Goal: Information Seeking & Learning: Understand process/instructions

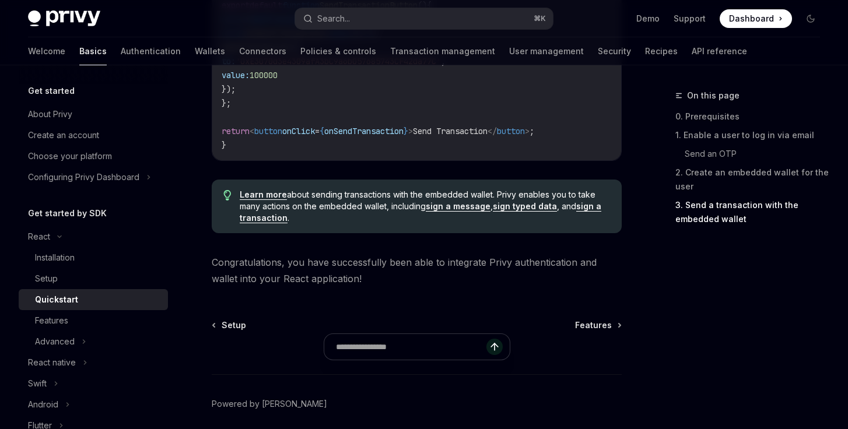
scroll to position [1279, 0]
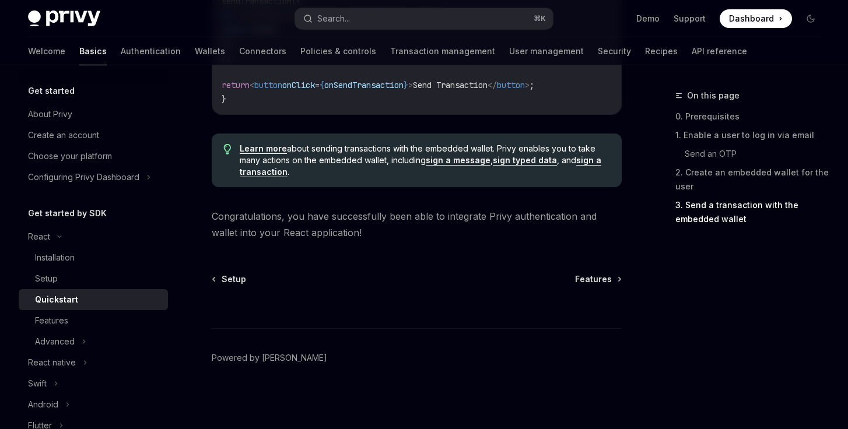
click at [540, 299] on div at bounding box center [417, 306] width 410 height 43
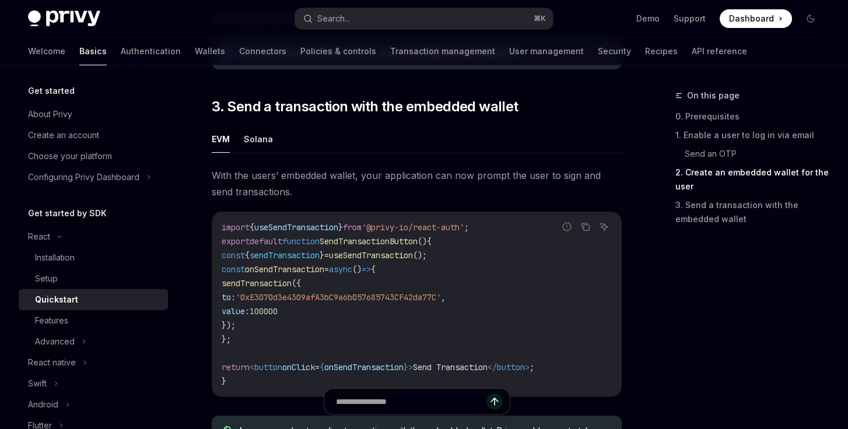
scroll to position [1083, 0]
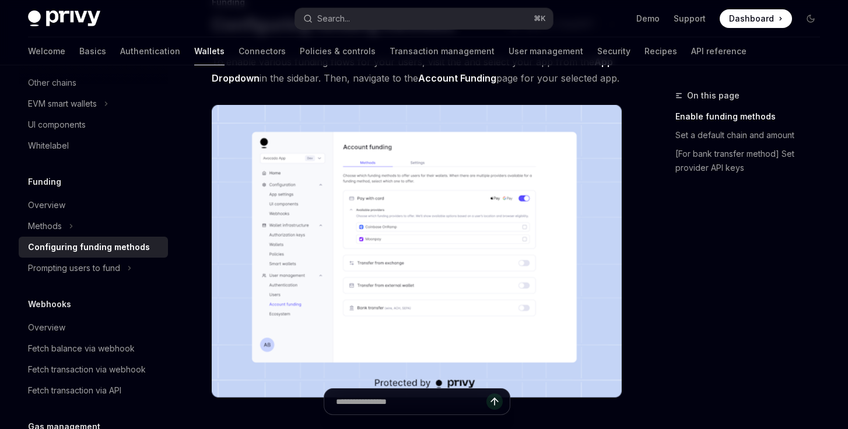
scroll to position [93, 0]
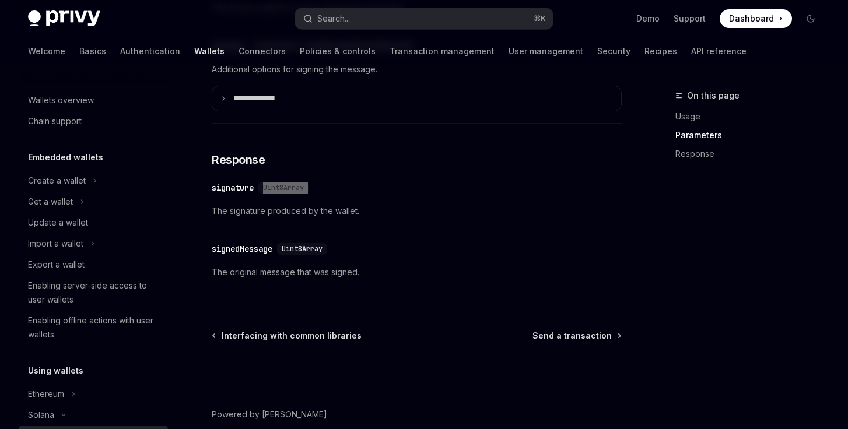
scroll to position [161, 0]
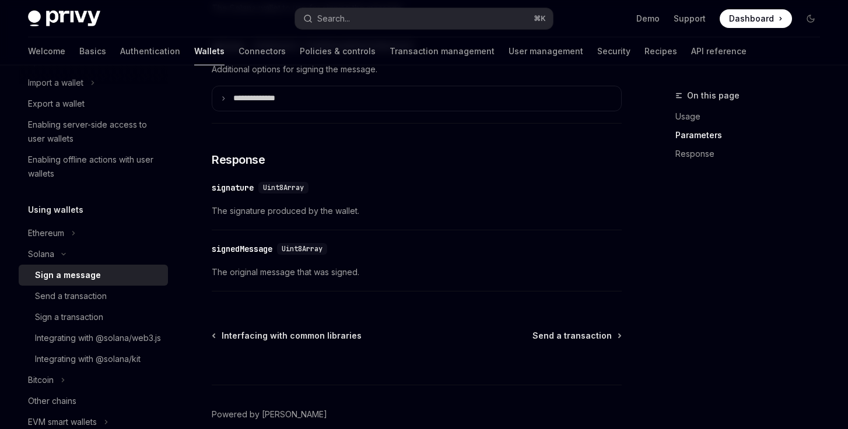
click at [514, 266] on span "The original message that was signed." at bounding box center [417, 273] width 410 height 14
